Goal: Information Seeking & Learning: Find specific fact

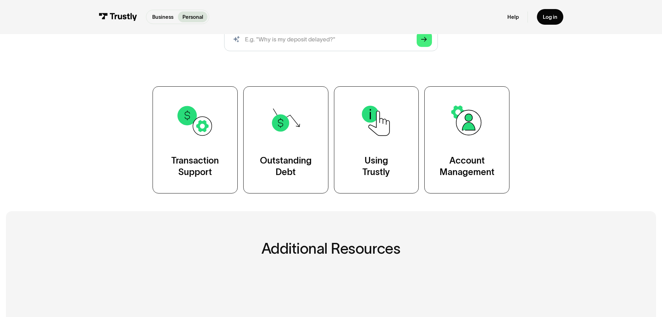
scroll to position [35, 0]
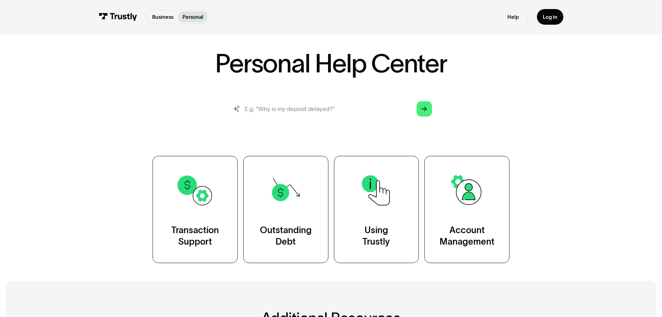
click at [310, 109] on input "search" at bounding box center [331, 109] width 214 height 24
type input "NSF"
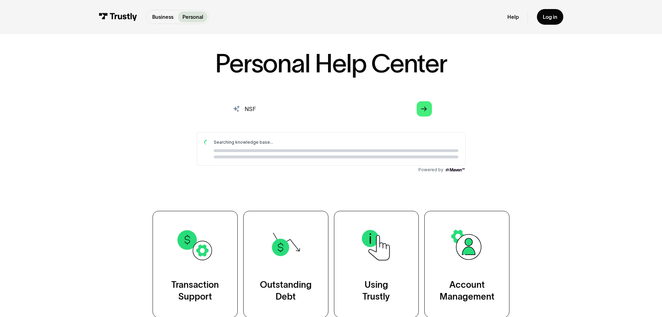
scroll to position [0, 0]
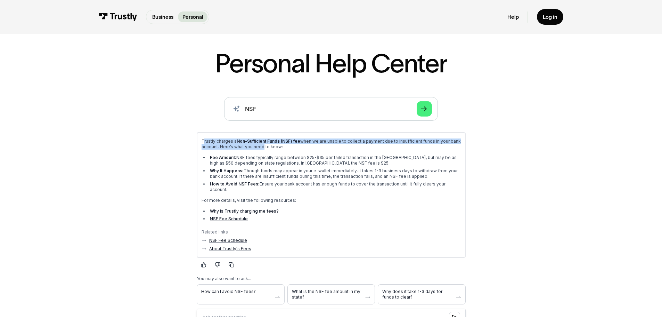
drag, startPoint x: 203, startPoint y: 141, endPoint x: 260, endPoint y: 147, distance: 57.3
click at [260, 147] on p "Trustly charges a Non-Sufficient Funds (NSF) fee when we are unable to collect …" at bounding box center [330, 143] width 259 height 11
click at [259, 151] on div "Trustly charges a Non-Sufficient Funds (NSF) fee when we are unable to collect …" at bounding box center [330, 180] width 259 height 85
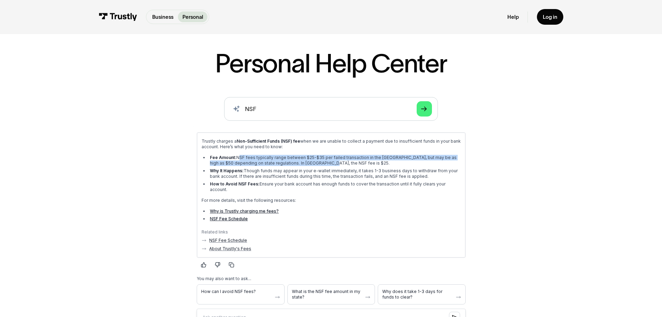
drag, startPoint x: 238, startPoint y: 157, endPoint x: 319, endPoint y: 164, distance: 82.0
click at [319, 164] on li "Fee Amount: NSF fees typically range between $25-$35 per failed transaction in …" at bounding box center [334, 159] width 253 height 11
click at [322, 163] on li "Fee Amount: NSF fees typically range between $25-$35 per failed transaction in …" at bounding box center [334, 159] width 253 height 11
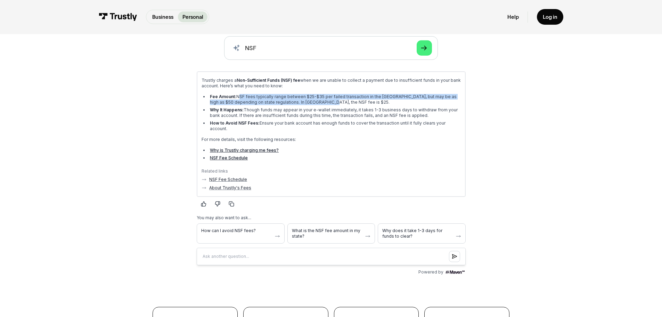
scroll to position [104, 0]
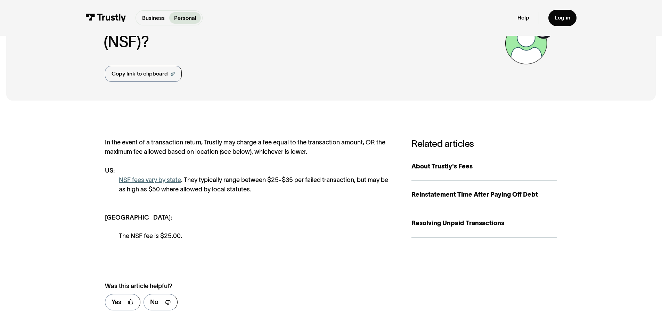
scroll to position [70, 0]
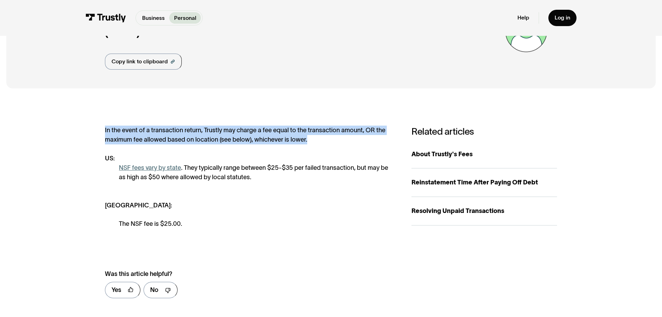
drag, startPoint x: 104, startPoint y: 132, endPoint x: 318, endPoint y: 140, distance: 214.3
click at [318, 140] on div "**********" at bounding box center [331, 215] width 650 height 241
click at [319, 140] on div "In the event of a transaction return, Trustly may charge a fee equal to the tra…" at bounding box center [250, 177] width 291 height 103
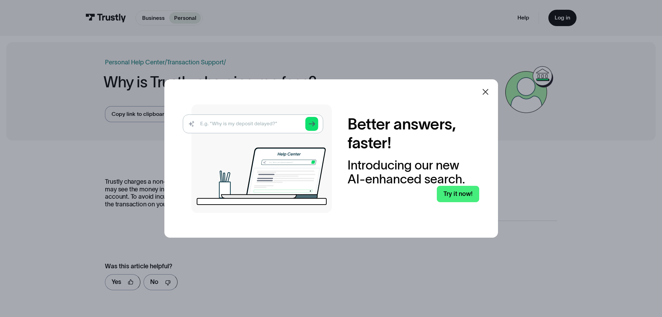
click at [487, 91] on icon at bounding box center [486, 92] width 8 height 8
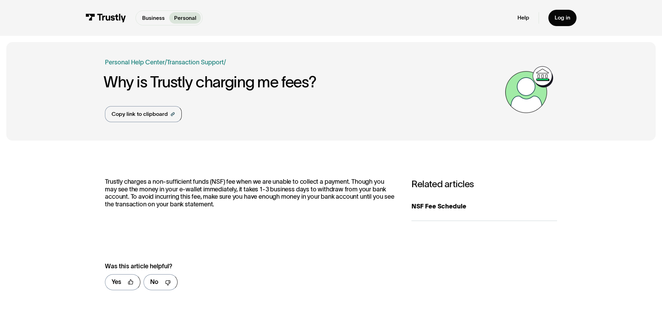
scroll to position [35, 0]
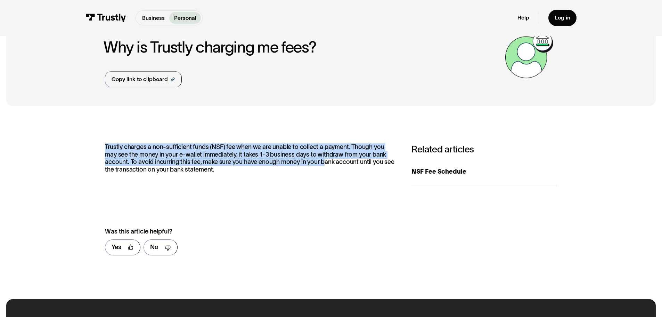
drag, startPoint x: 105, startPoint y: 147, endPoint x: 257, endPoint y: 166, distance: 152.8
click at [286, 164] on p "Trustly charges a non-sufficient funds (NSF) fee when we are unable to collect …" at bounding box center [250, 158] width 291 height 30
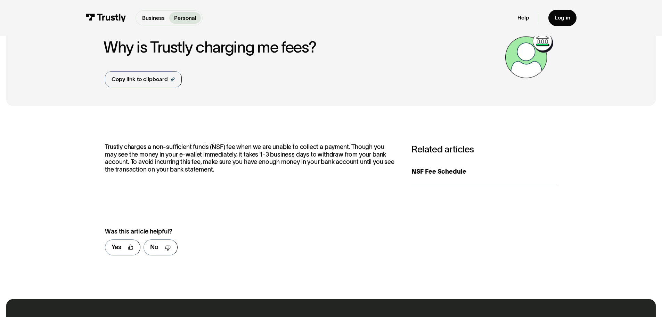
click at [237, 172] on p "Trustly charges a non-sufficient funds (NSF) fee when we are unable to collect …" at bounding box center [250, 158] width 291 height 30
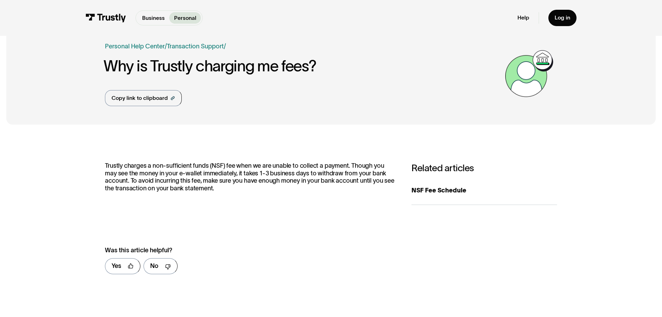
scroll to position [0, 0]
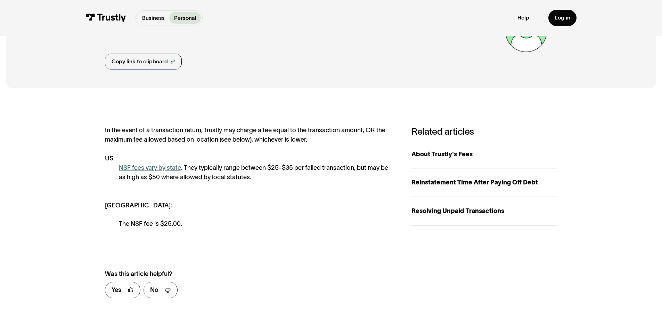
click at [158, 169] on link "NSF fees vary by state" at bounding box center [150, 167] width 62 height 7
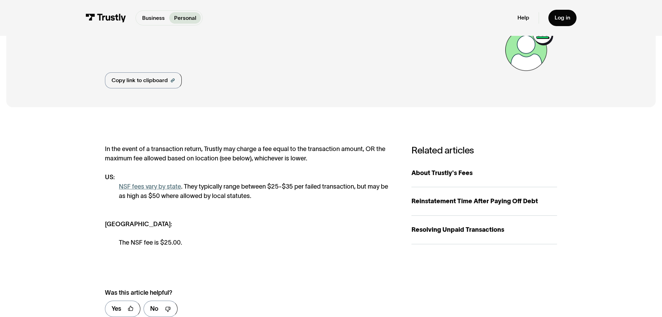
scroll to position [35, 0]
